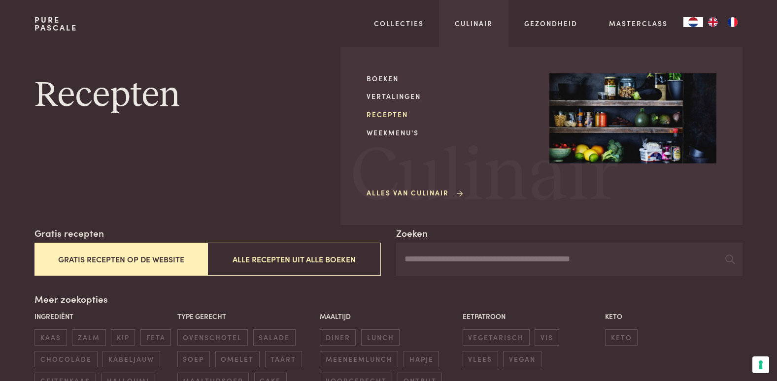
click at [380, 114] on link "Recepten" at bounding box center [449, 114] width 167 height 10
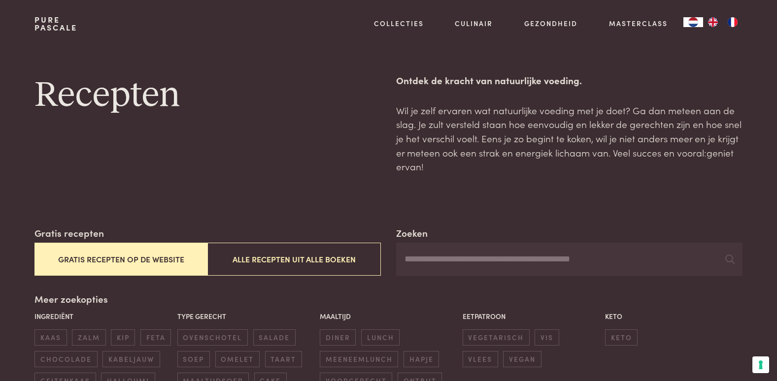
click at [364, 260] on button "Alle recepten uit alle boeken" at bounding box center [293, 259] width 173 height 33
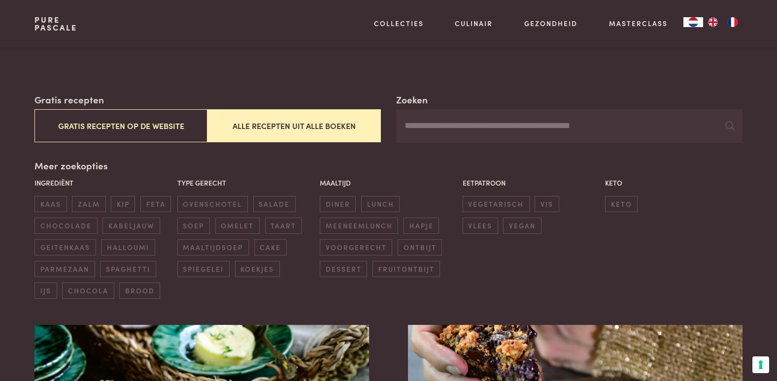
scroll to position [128, 0]
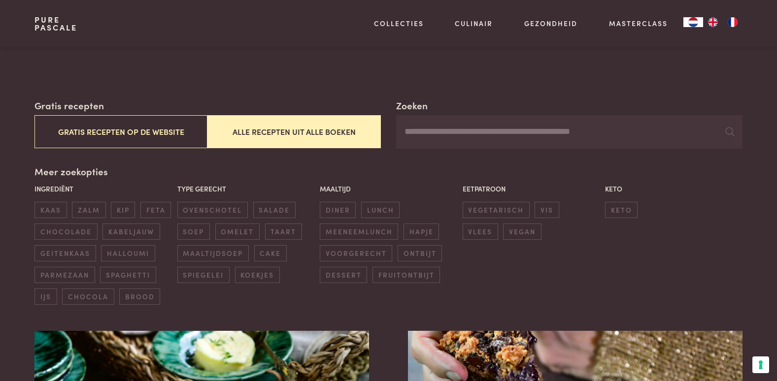
click at [428, 130] on input "Zoeken" at bounding box center [569, 131] width 346 height 33
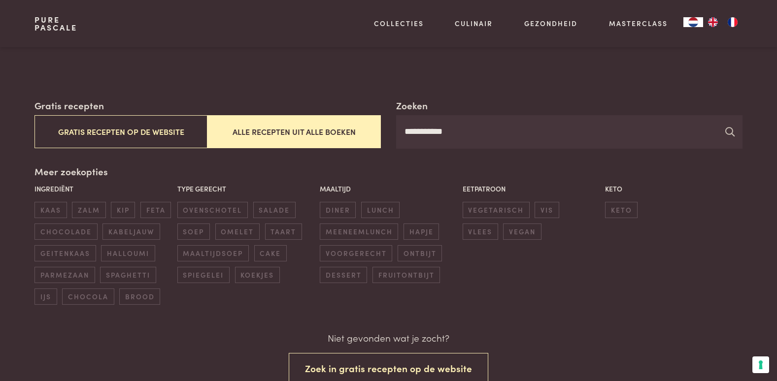
click at [729, 132] on icon at bounding box center [729, 131] width 9 height 9
drag, startPoint x: 463, startPoint y: 130, endPoint x: 357, endPoint y: 131, distance: 105.4
click at [357, 131] on div "**********" at bounding box center [387, 123] width 707 height 50
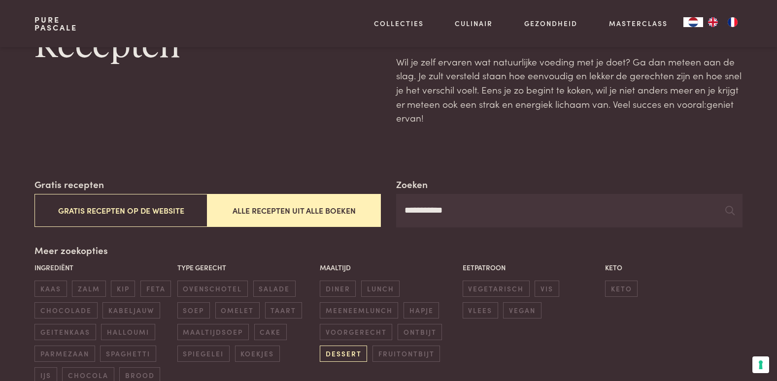
scroll to position [29, 0]
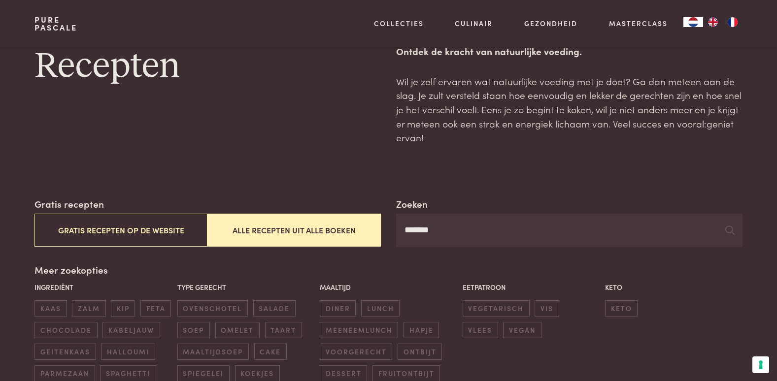
type input "*******"
click at [728, 230] on icon at bounding box center [729, 230] width 9 height 9
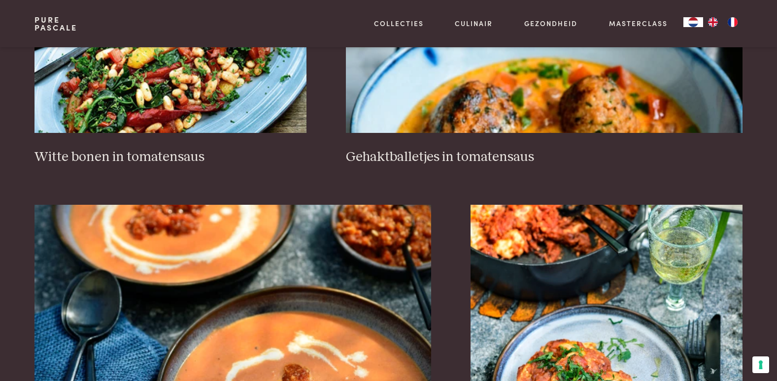
scroll to position [718, 0]
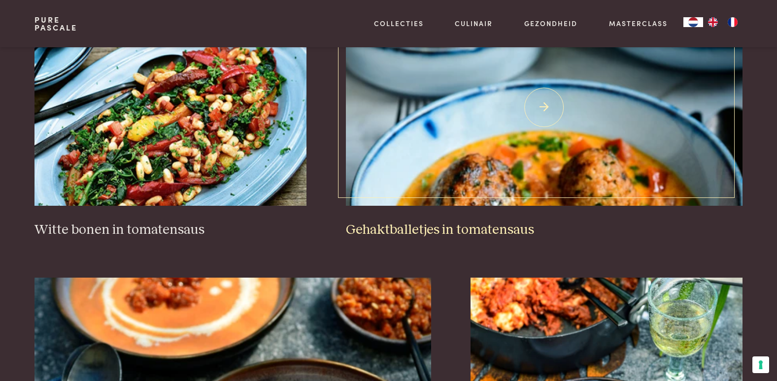
click at [541, 160] on img at bounding box center [544, 107] width 396 height 197
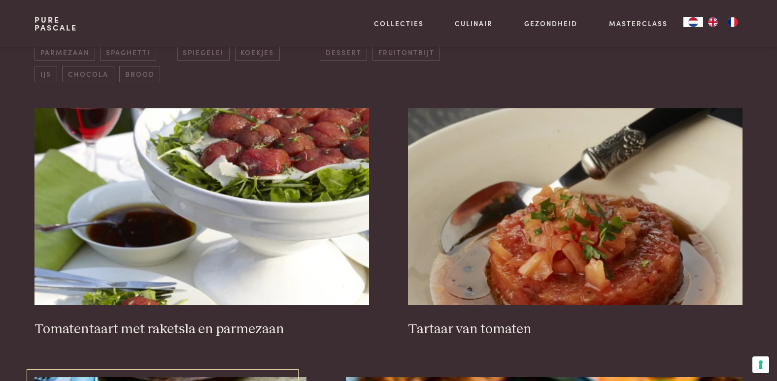
scroll to position [374, 0]
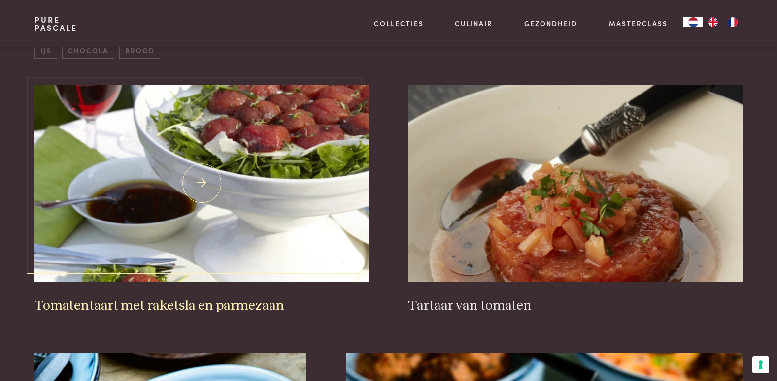
click at [250, 168] on img at bounding box center [201, 183] width 334 height 197
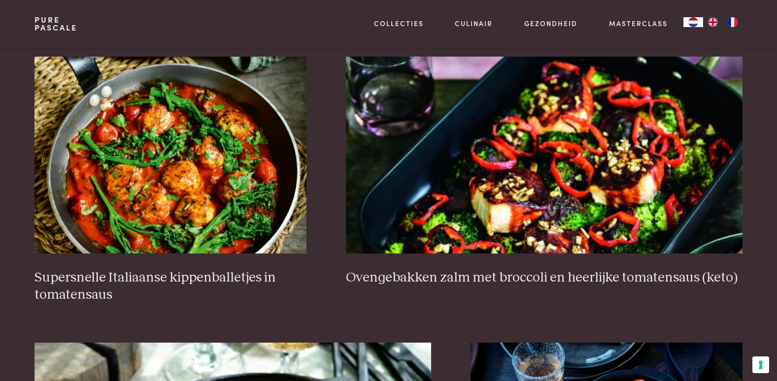
scroll to position [1526, 0]
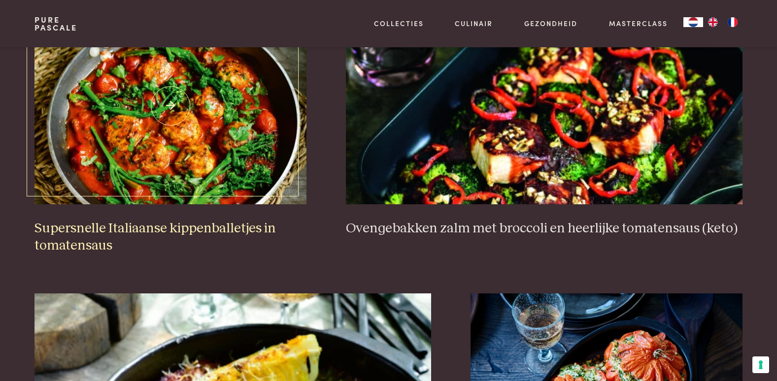
click at [149, 143] on img at bounding box center [170, 105] width 272 height 197
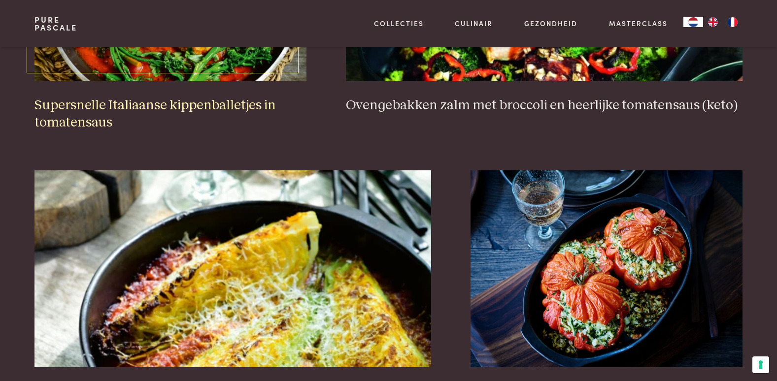
scroll to position [1773, 0]
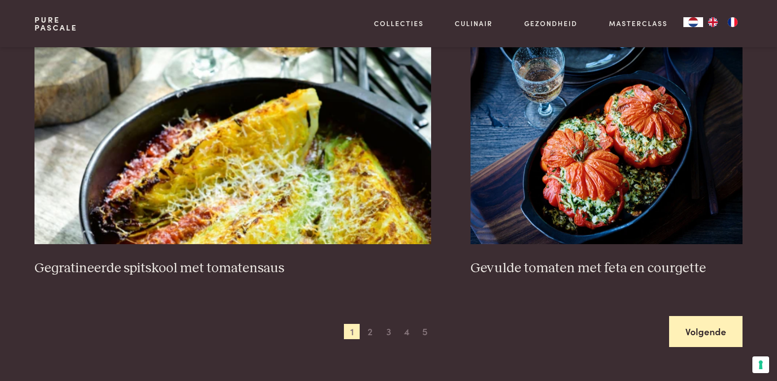
click at [714, 328] on link "Volgende" at bounding box center [705, 331] width 73 height 31
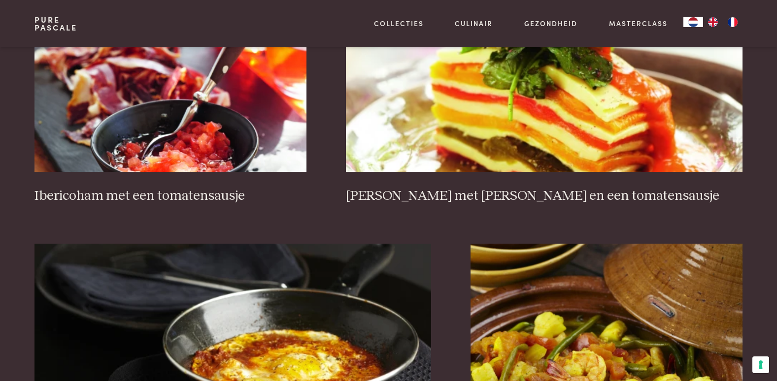
scroll to position [866, 0]
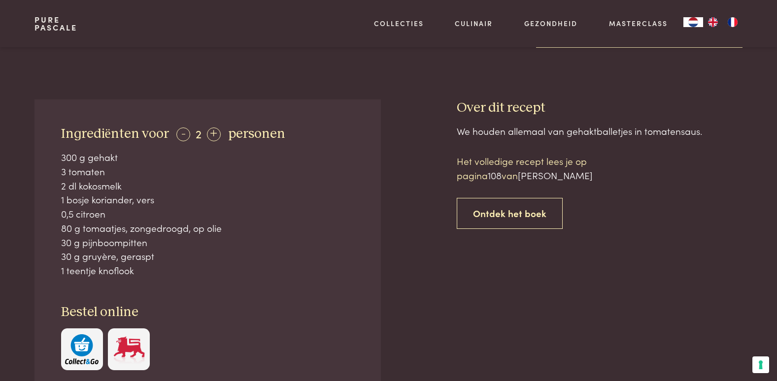
scroll to position [345, 0]
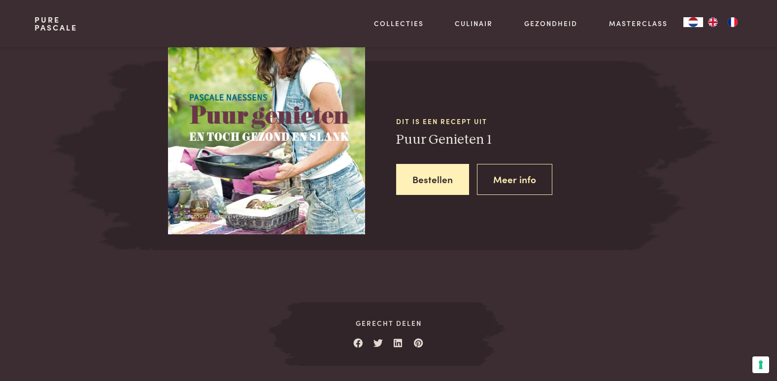
scroll to position [739, 0]
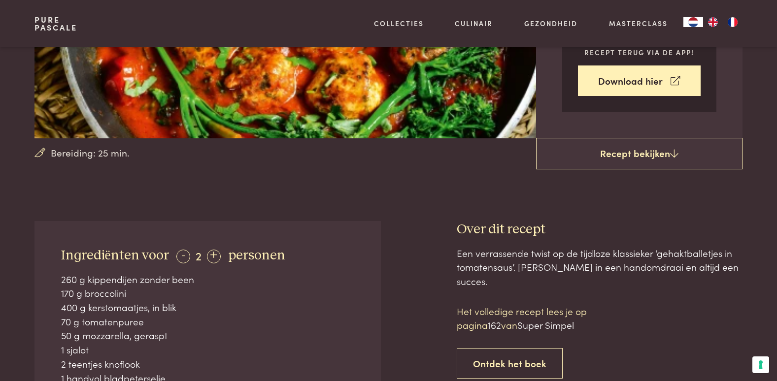
scroll to position [246, 0]
